Goal: Task Accomplishment & Management: Use online tool/utility

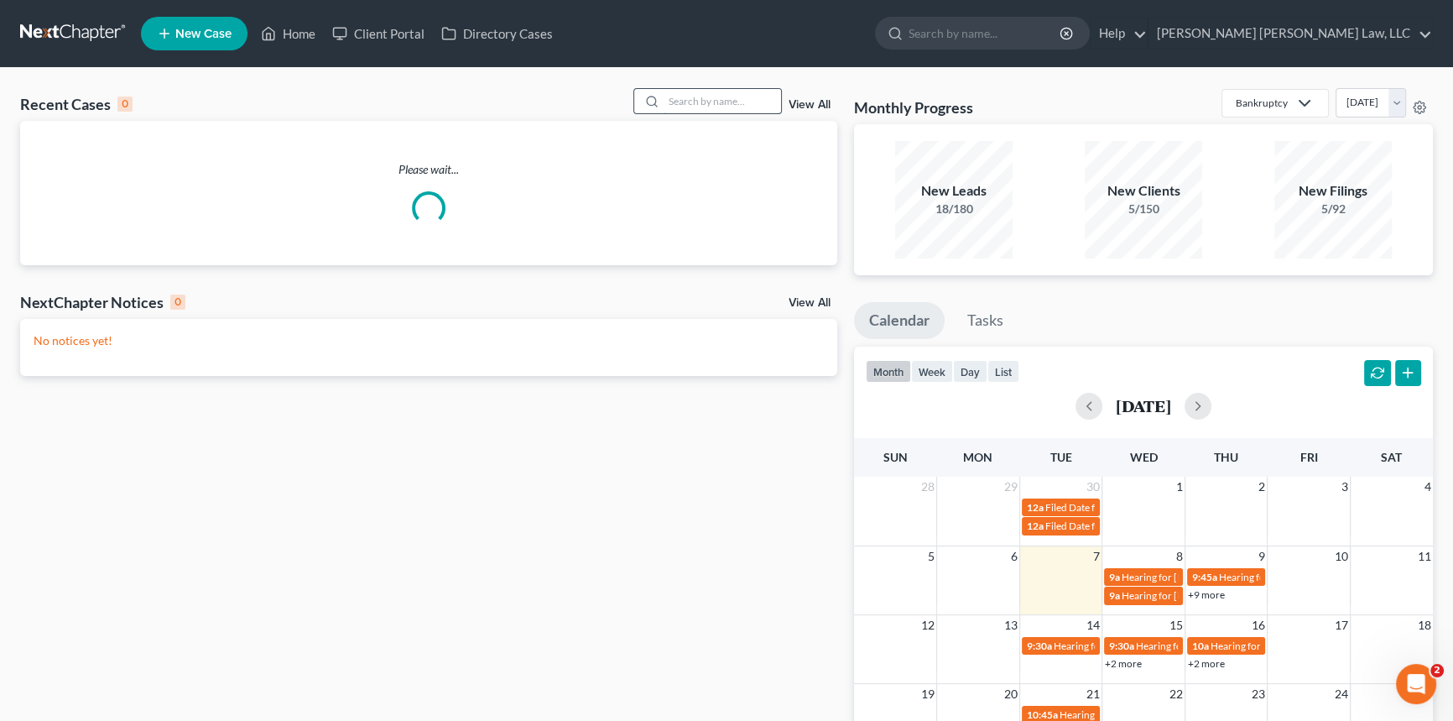
click at [666, 101] on input "search" at bounding box center [722, 101] width 117 height 24
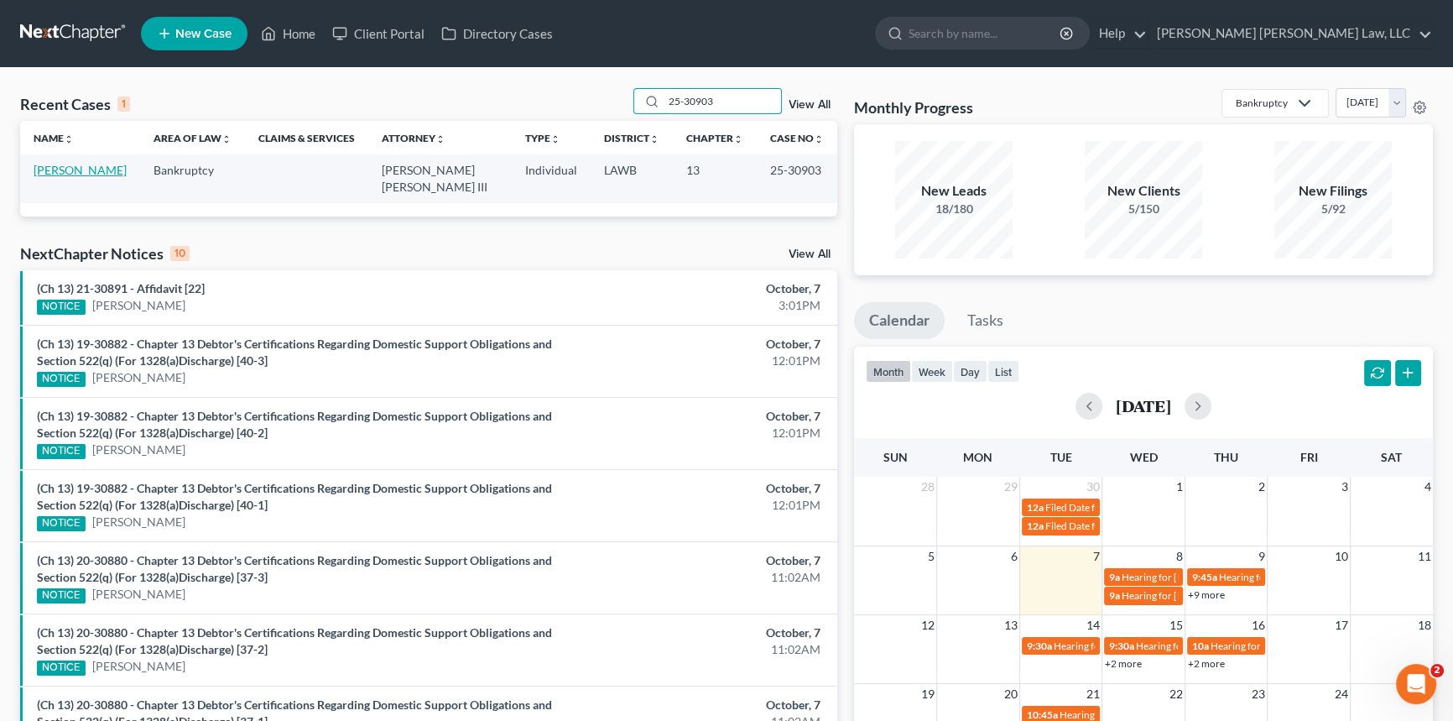
type input "25-30903"
click at [86, 173] on link "[PERSON_NAME]" at bounding box center [80, 170] width 93 height 14
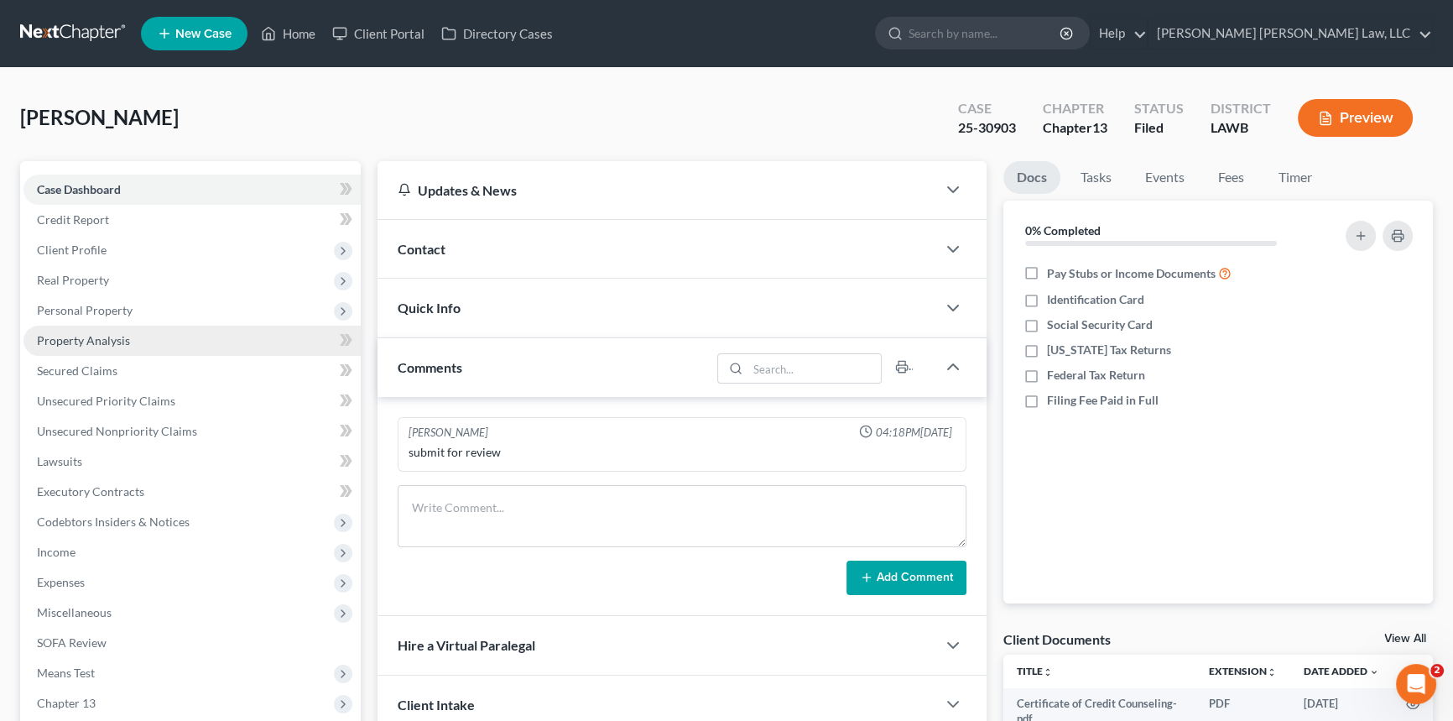
click at [109, 336] on span "Property Analysis" at bounding box center [83, 340] width 93 height 14
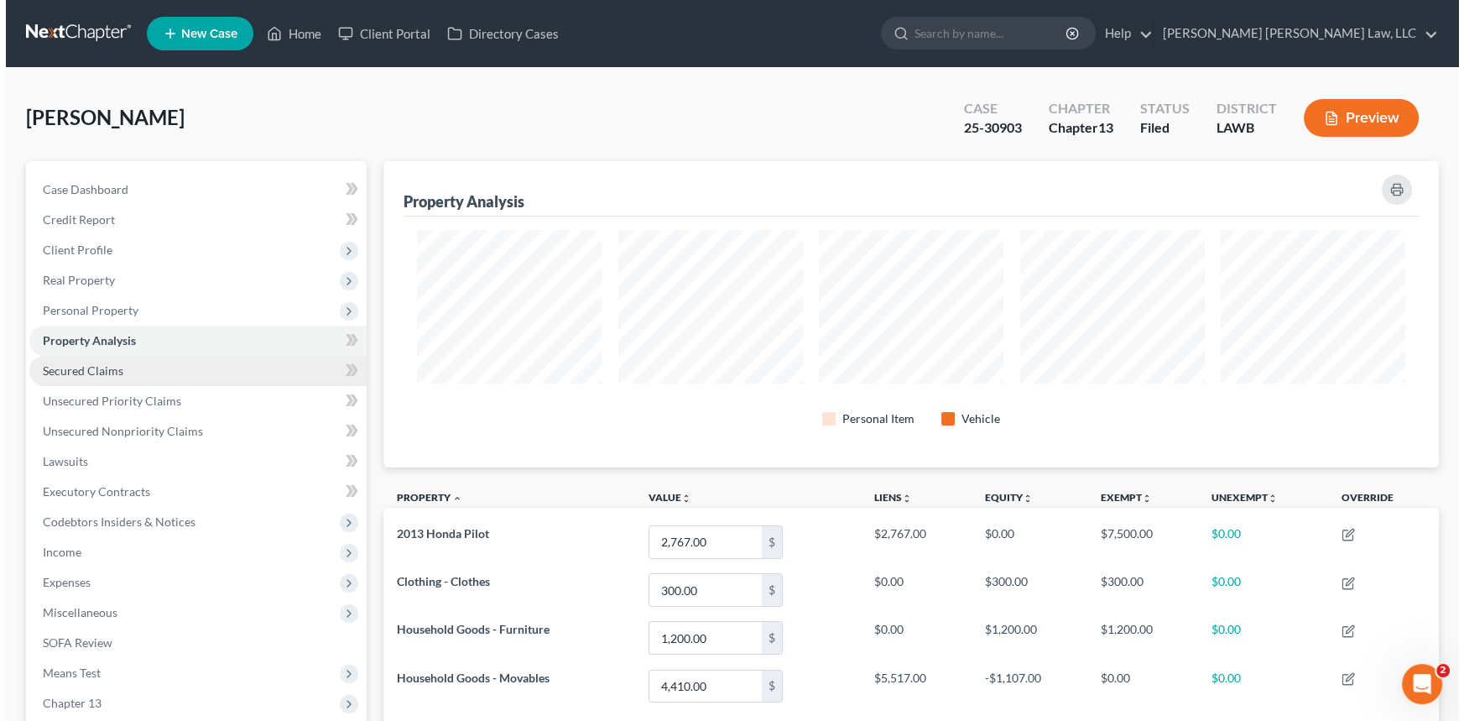
scroll to position [306, 1055]
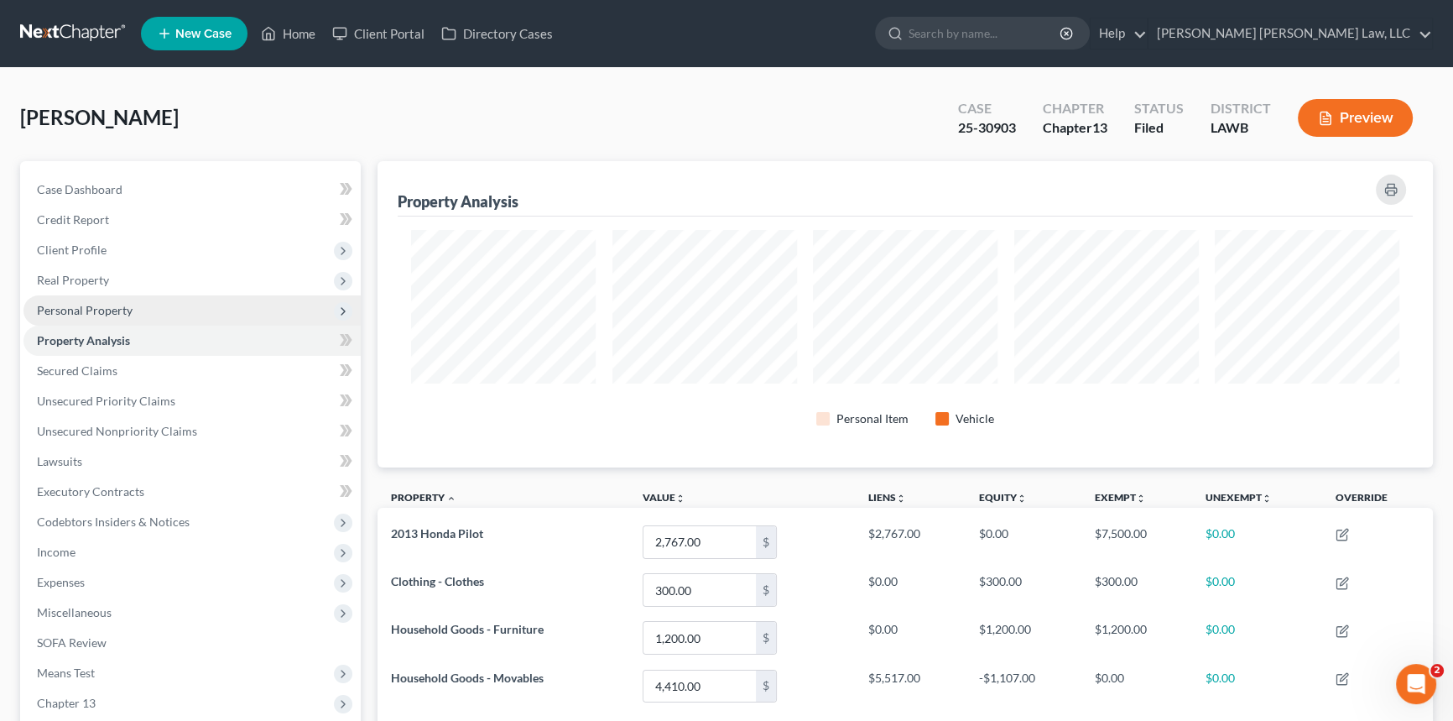
click at [101, 308] on span "Personal Property" at bounding box center [85, 310] width 96 height 14
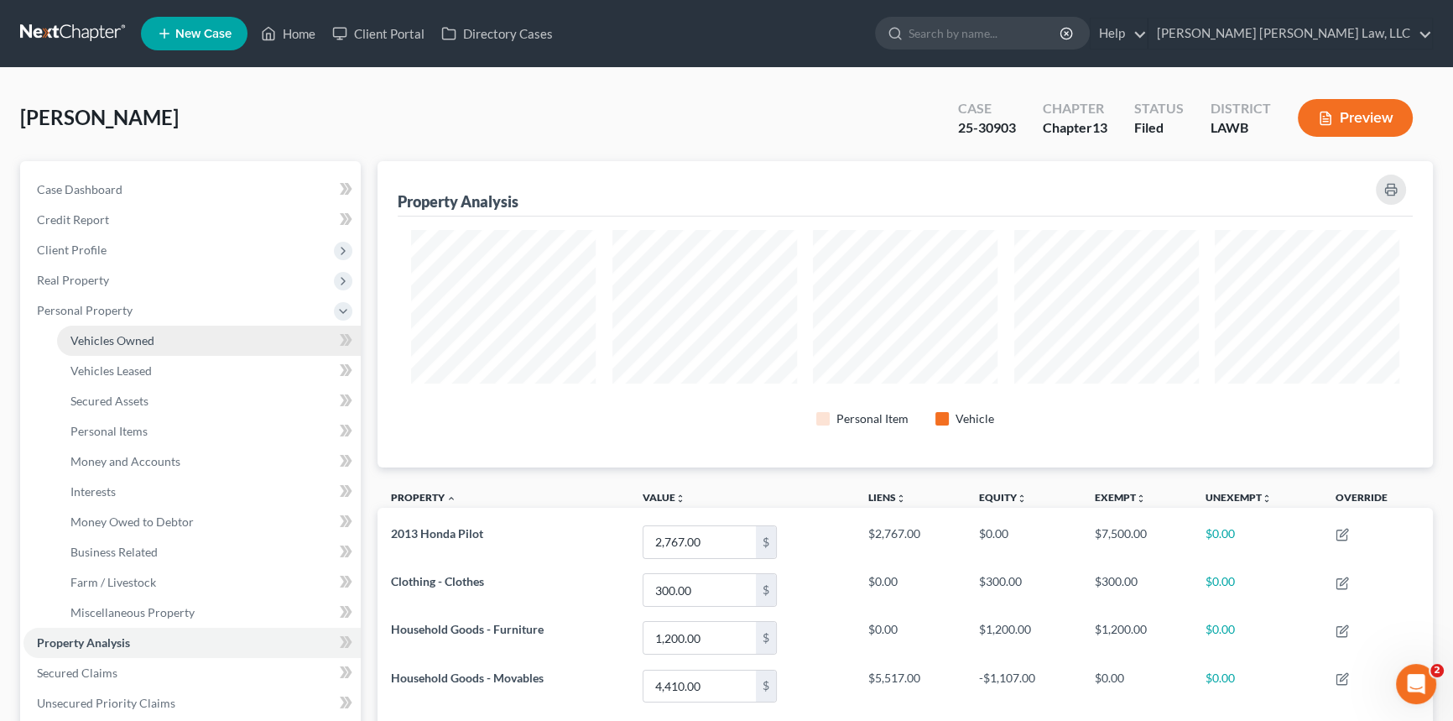
click at [116, 336] on span "Vehicles Owned" at bounding box center [112, 340] width 84 height 14
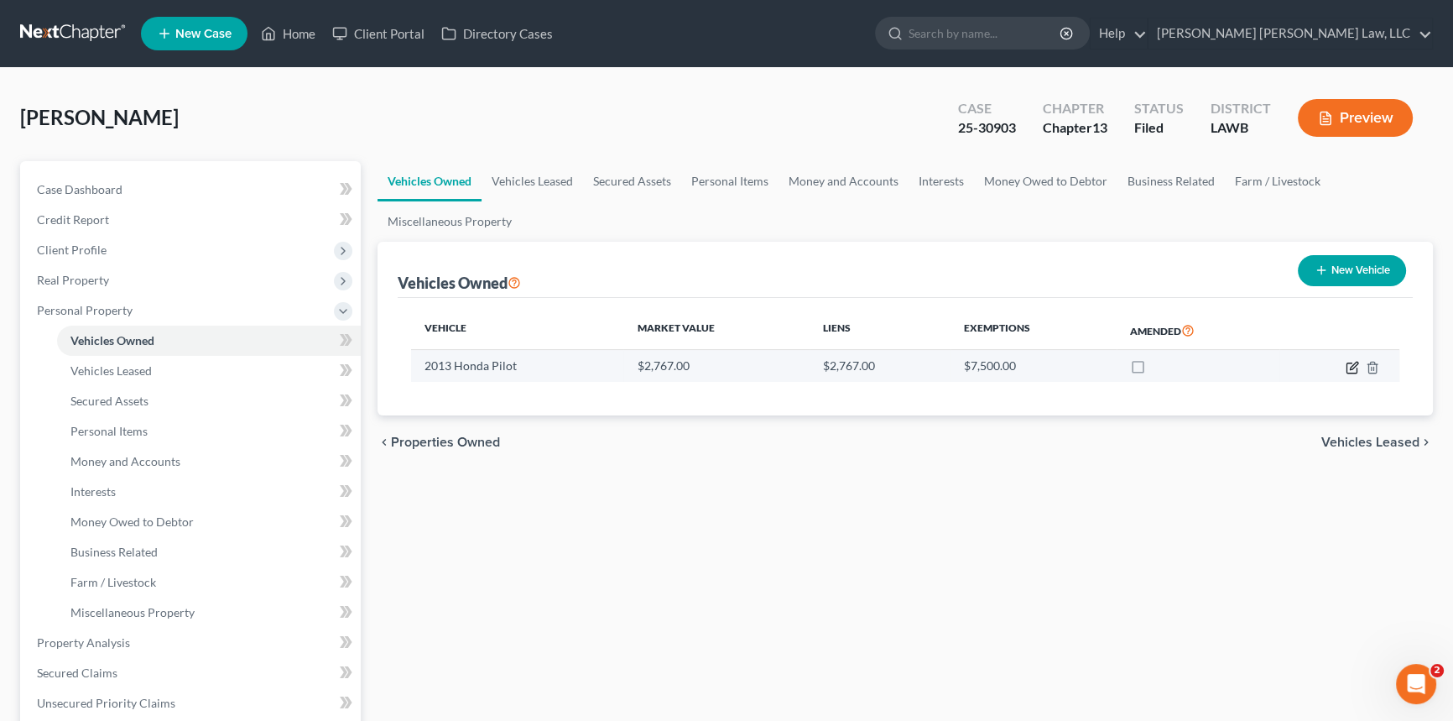
click at [1347, 364] on icon "button" at bounding box center [1352, 367] width 10 height 10
select select "0"
select select "13"
select select "3"
select select "0"
